Goal: Navigation & Orientation: Find specific page/section

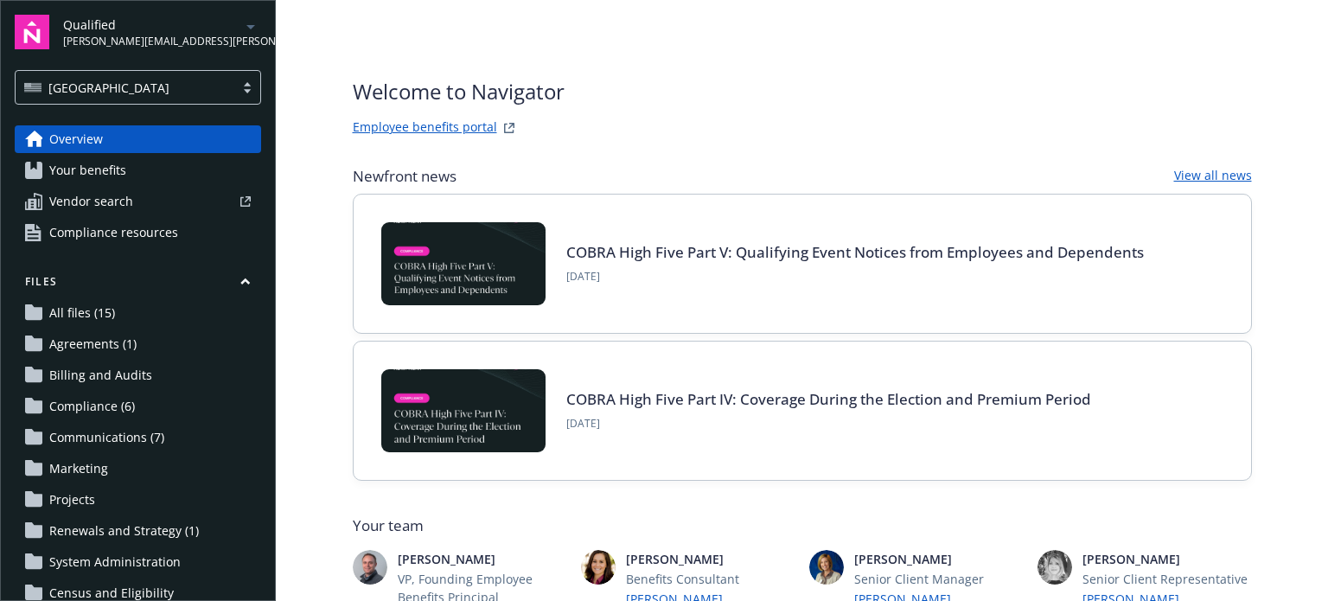
click at [150, 41] on span "[PERSON_NAME][EMAIL_ADDRESS][PERSON_NAME][DOMAIN_NAME]" at bounding box center [151, 42] width 177 height 16
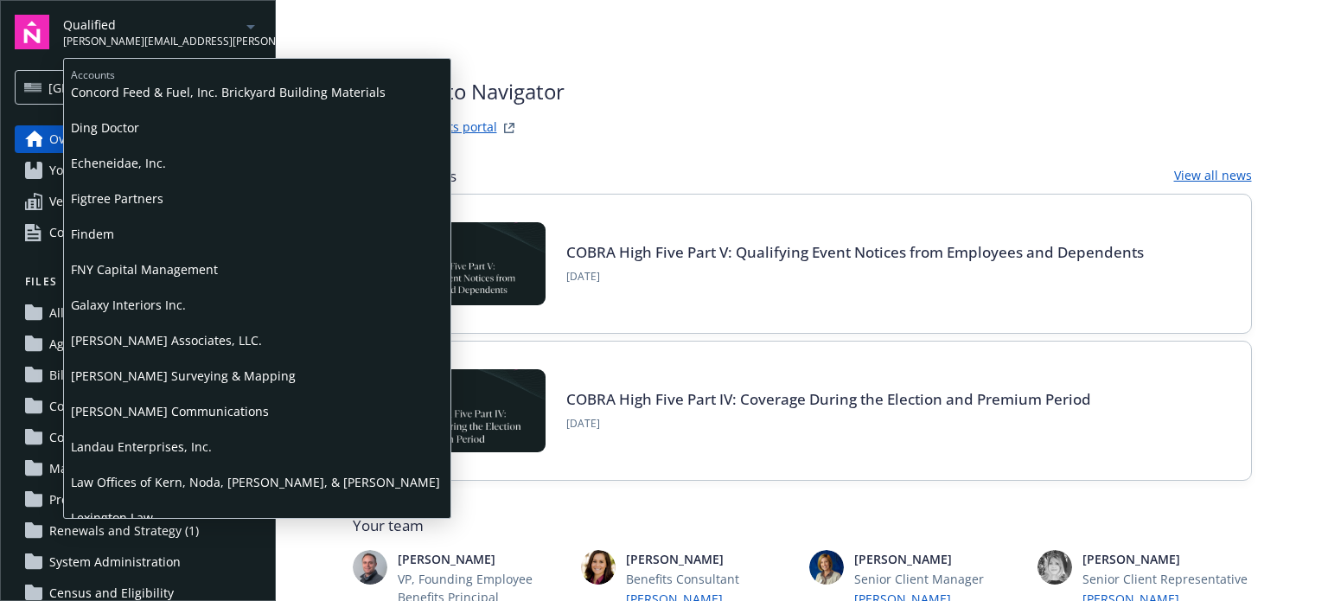
scroll to position [346, 0]
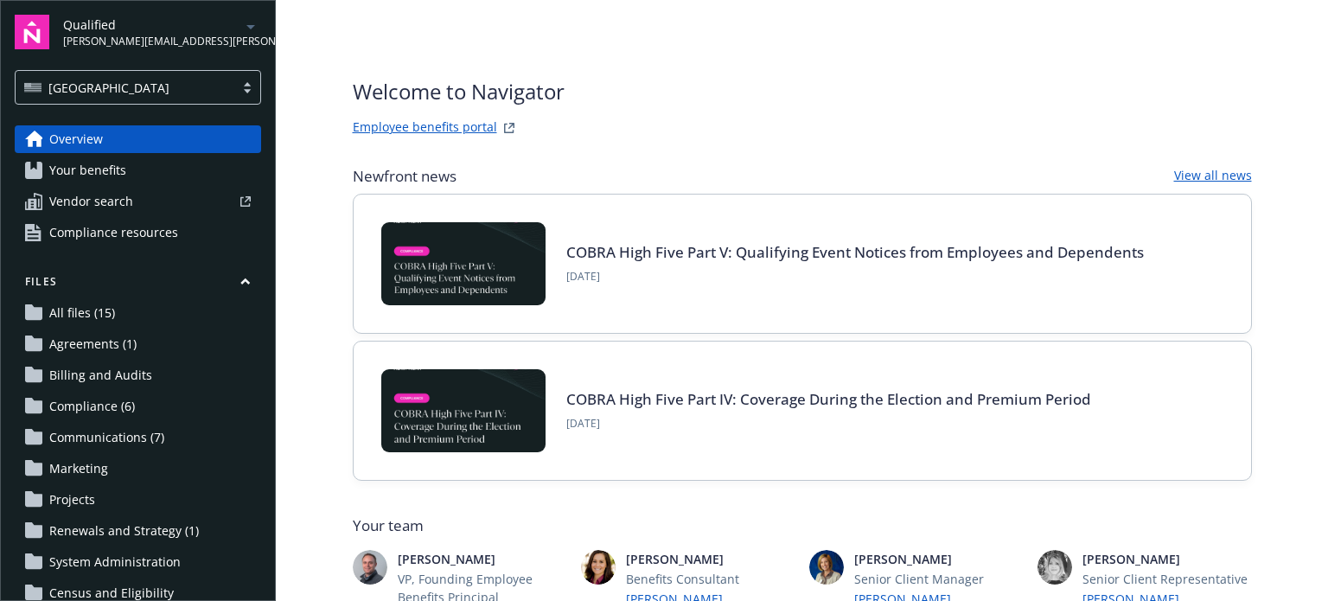
click at [916, 86] on div "Welcome to Navigator Employee benefits portal" at bounding box center [802, 107] width 899 height 62
